Goal: Check status: Check status

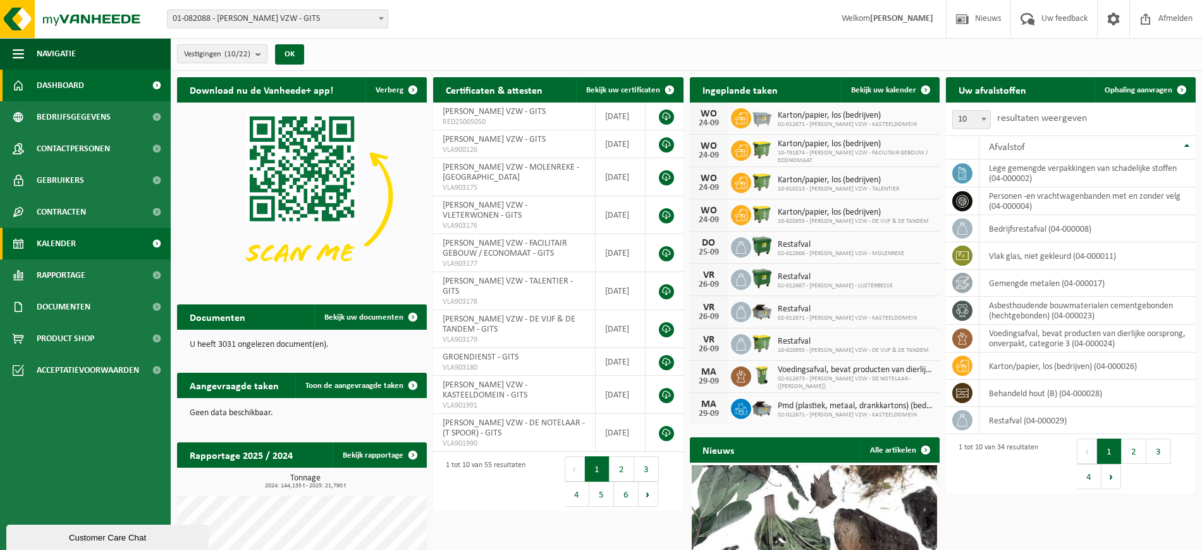
click at [63, 245] on span "Kalender" at bounding box center [56, 244] width 39 height 32
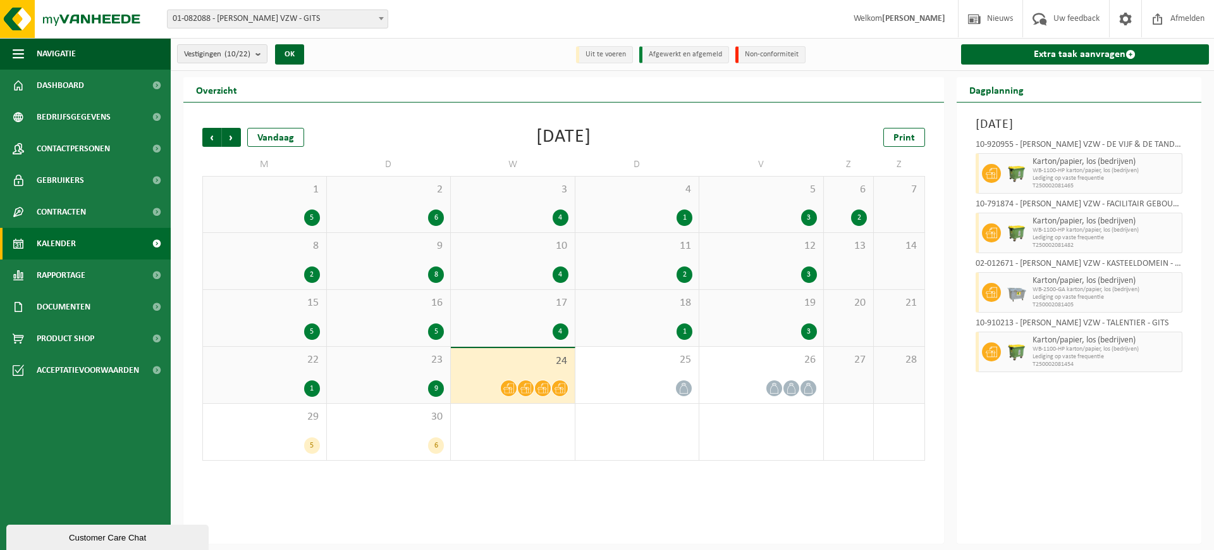
click at [391, 365] on span "23" at bounding box center [388, 360] width 111 height 14
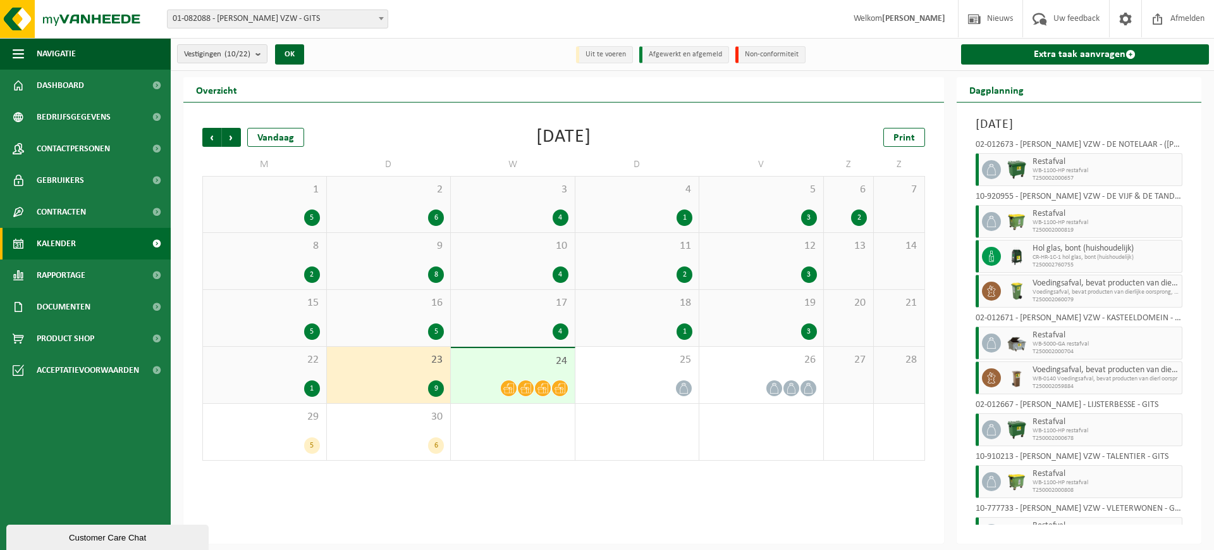
click at [494, 360] on span "24" at bounding box center [512, 361] width 111 height 14
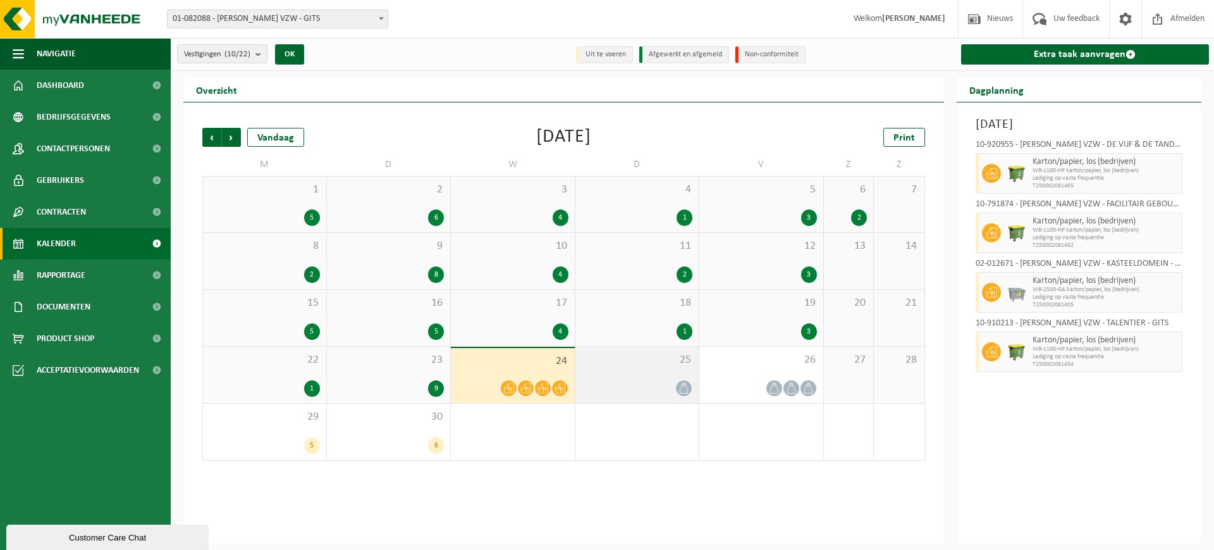
click at [660, 362] on span "25" at bounding box center [637, 360] width 111 height 14
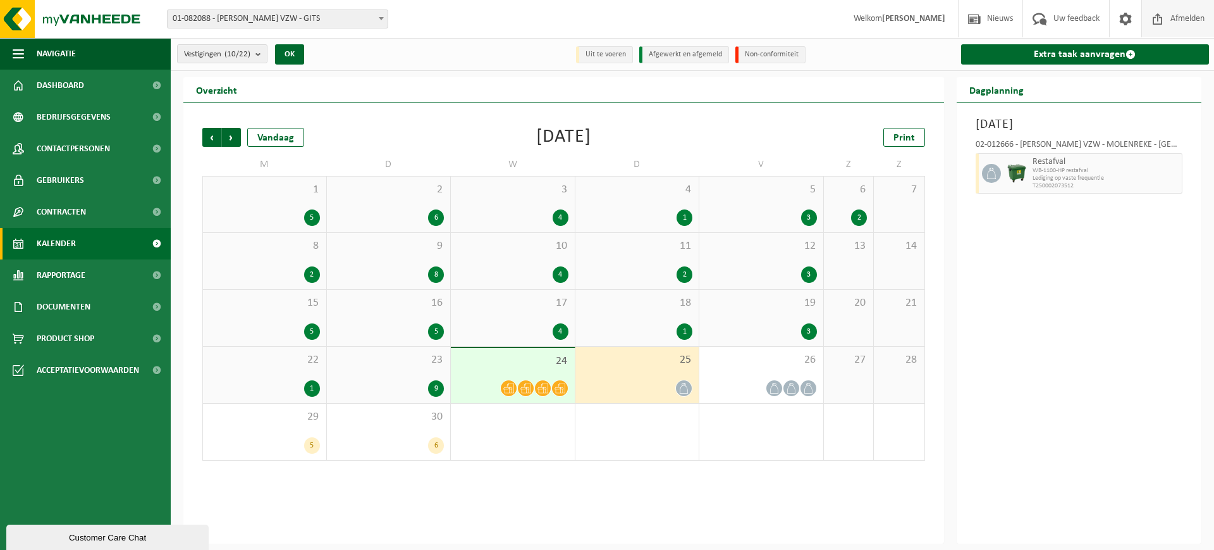
click at [1195, 15] on span "Afmelden" at bounding box center [1187, 18] width 40 height 37
